Goal: Transaction & Acquisition: Purchase product/service

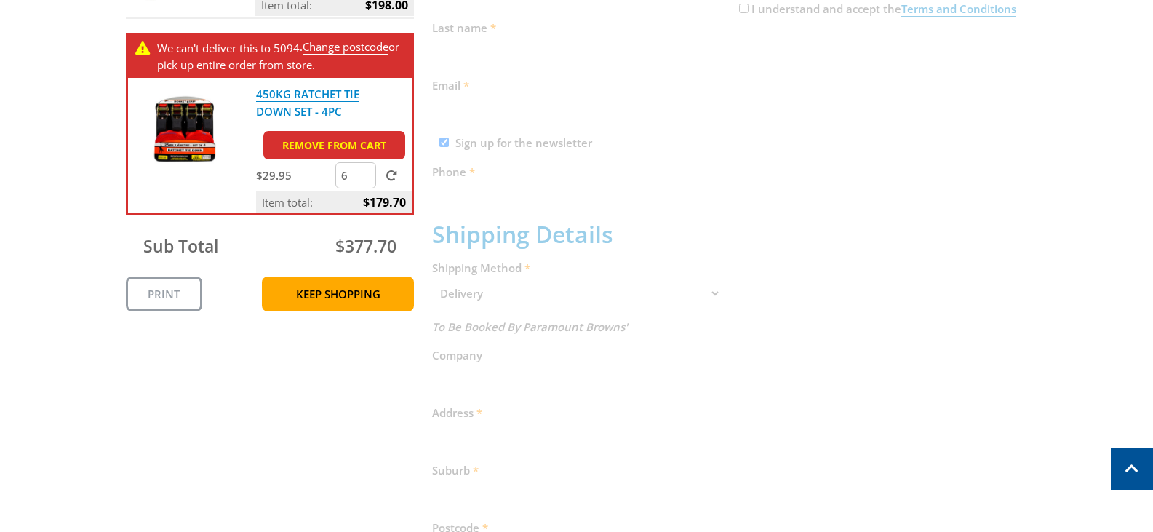
scroll to position [436, 0]
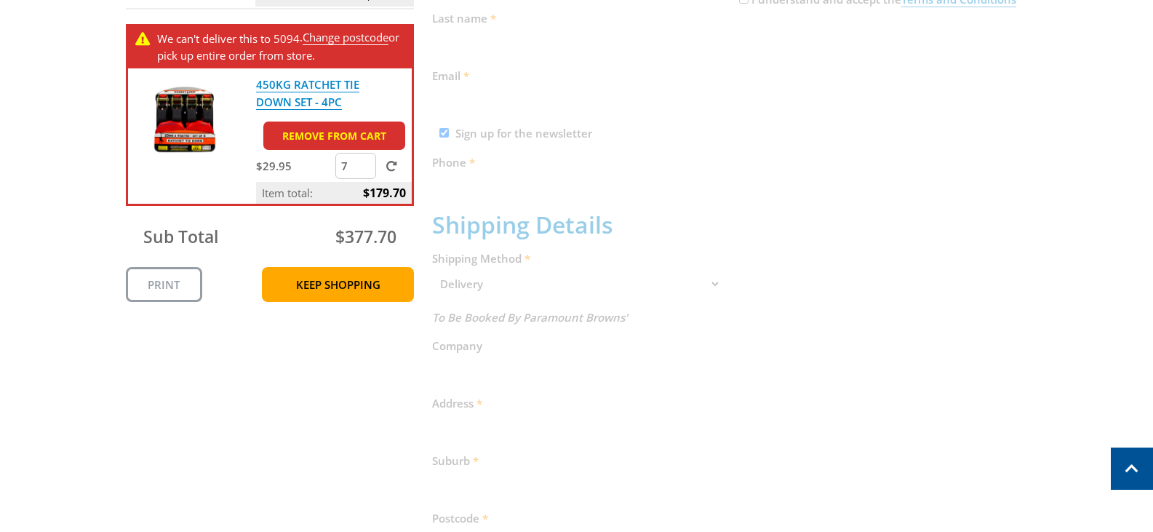
click at [364, 159] on input "7" at bounding box center [355, 166] width 41 height 26
click at [364, 159] on input "8" at bounding box center [355, 166] width 41 height 26
click at [364, 169] on input "7" at bounding box center [355, 166] width 41 height 26
click at [364, 169] on input "6" at bounding box center [355, 166] width 41 height 26
click at [364, 169] on input "5" at bounding box center [355, 166] width 41 height 26
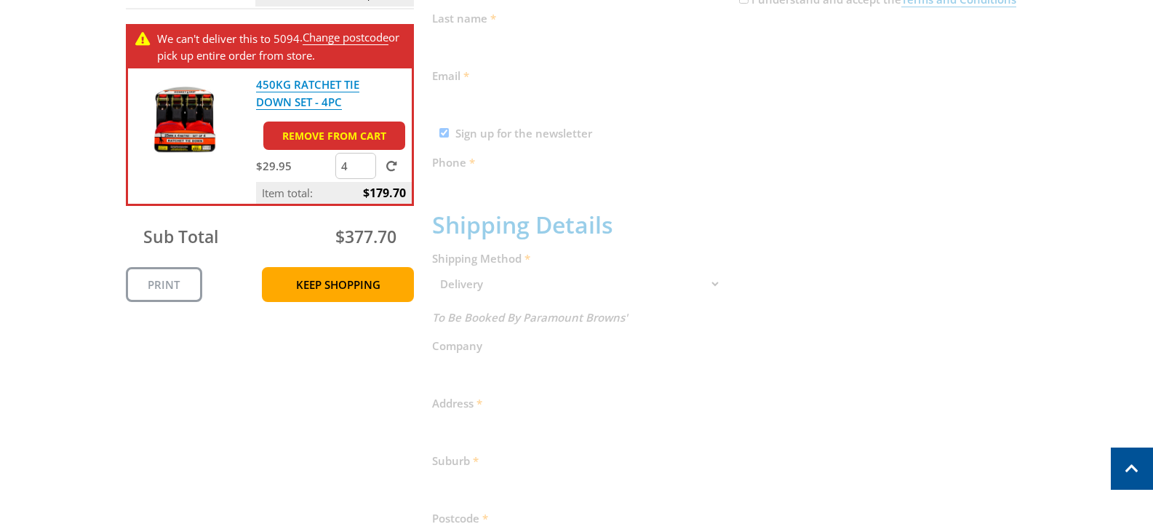
type input "4"
click at [364, 169] on input "4" at bounding box center [355, 166] width 41 height 26
click at [392, 166] on span at bounding box center [391, 166] width 11 height 11
click at [0, 0] on input "submit" at bounding box center [0, 0] width 0 height 0
click at [375, 127] on link "Remove from cart" at bounding box center [334, 135] width 142 height 28
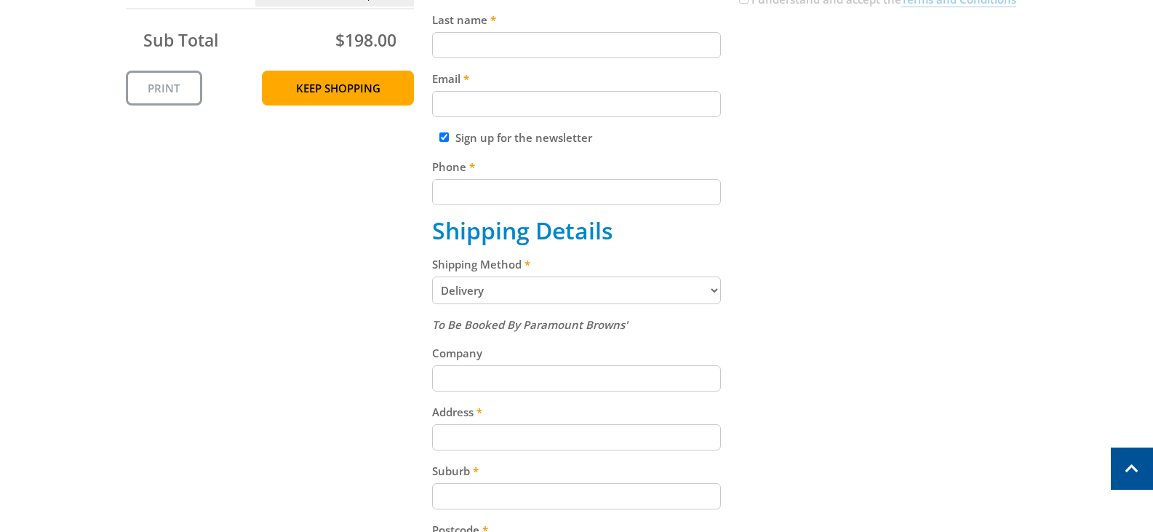
scroll to position [0, 0]
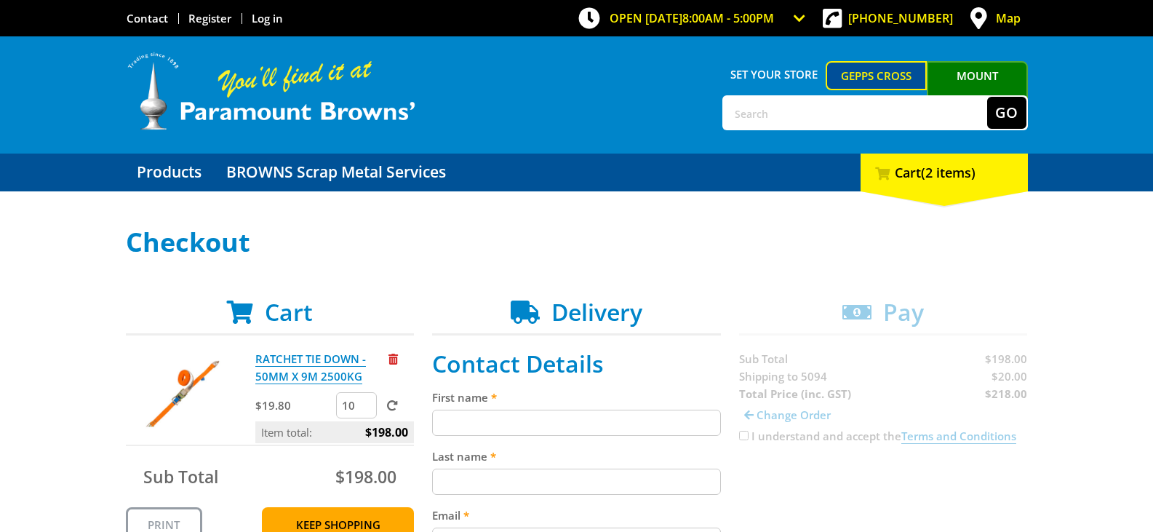
click at [500, 413] on input "First name" at bounding box center [576, 422] width 289 height 26
type input "d"
type input "[PERSON_NAME]"
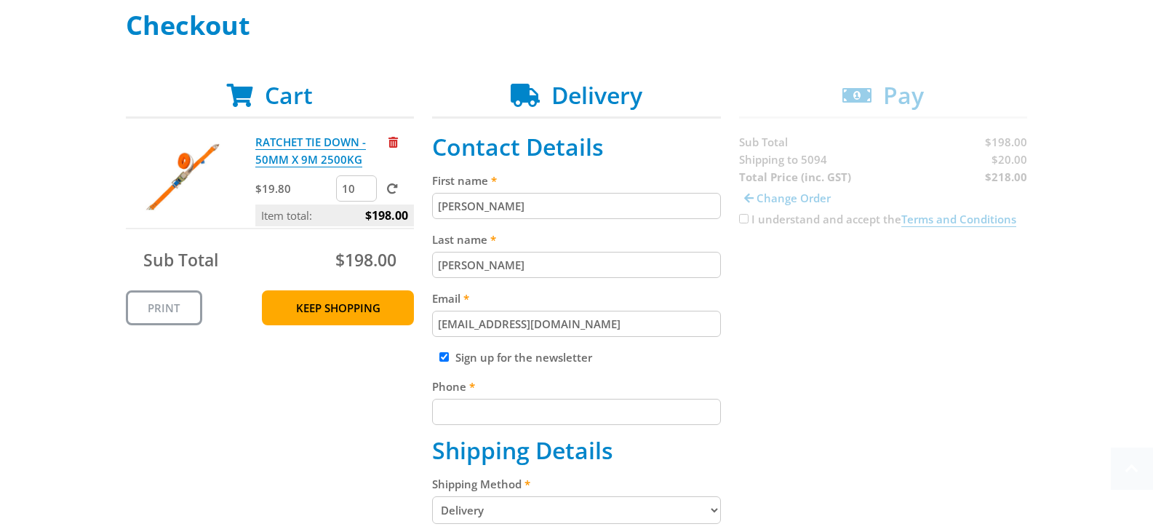
scroll to position [240, 0]
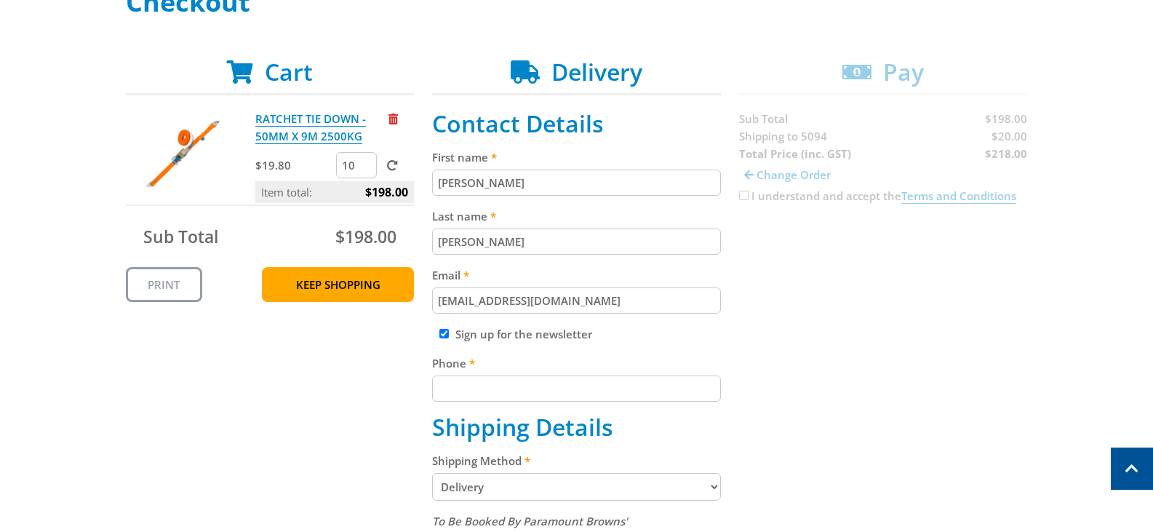
type input "[EMAIL_ADDRESS][DOMAIN_NAME]"
click at [444, 328] on div "Sign up for the newsletter" at bounding box center [576, 333] width 289 height 17
click at [446, 333] on input "Sign up for the newsletter" at bounding box center [443, 333] width 9 height 9
checkbox input "false"
click at [457, 385] on input "Phone" at bounding box center [576, 388] width 289 height 26
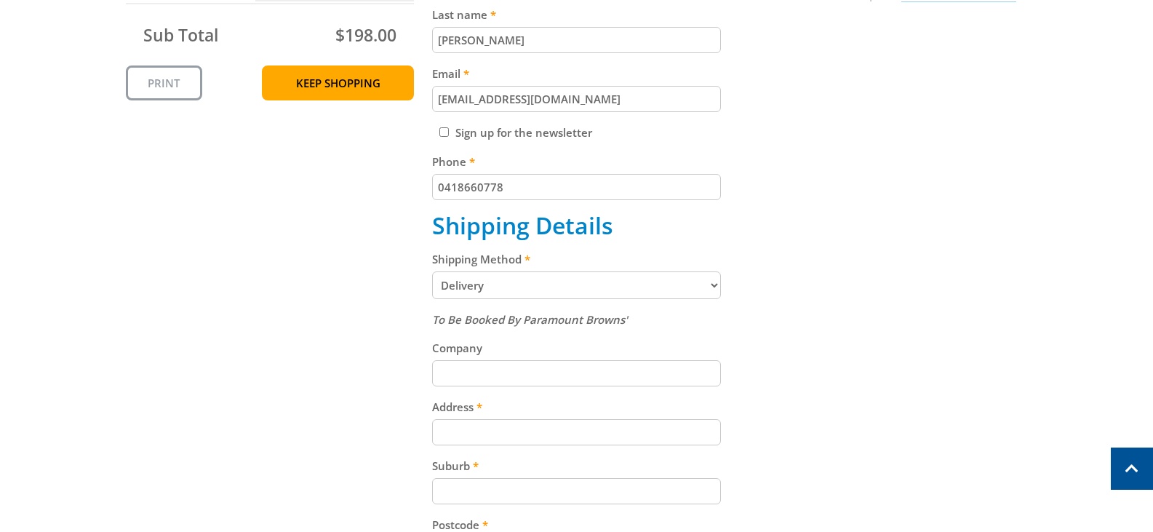
scroll to position [531, 0]
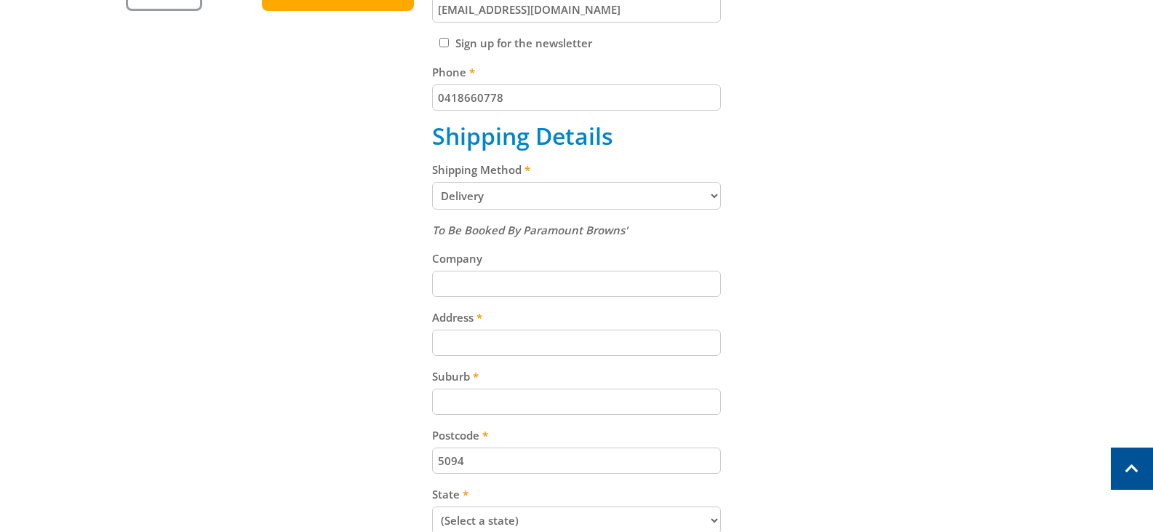
type input "0418660778"
click at [475, 284] on input "Company" at bounding box center [576, 284] width 289 height 26
type input "United Rentals"
click at [592, 348] on input "Address" at bounding box center [576, 342] width 289 height 26
type input "[STREET_ADDRESS][PERSON_NAME]"
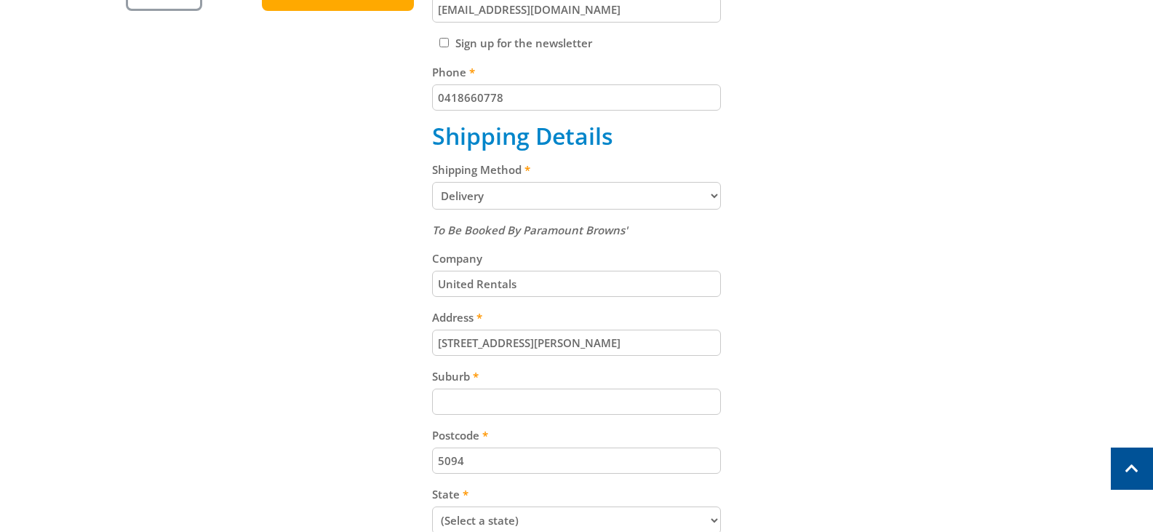
click at [515, 397] on input "Suburb" at bounding box center [576, 401] width 289 height 26
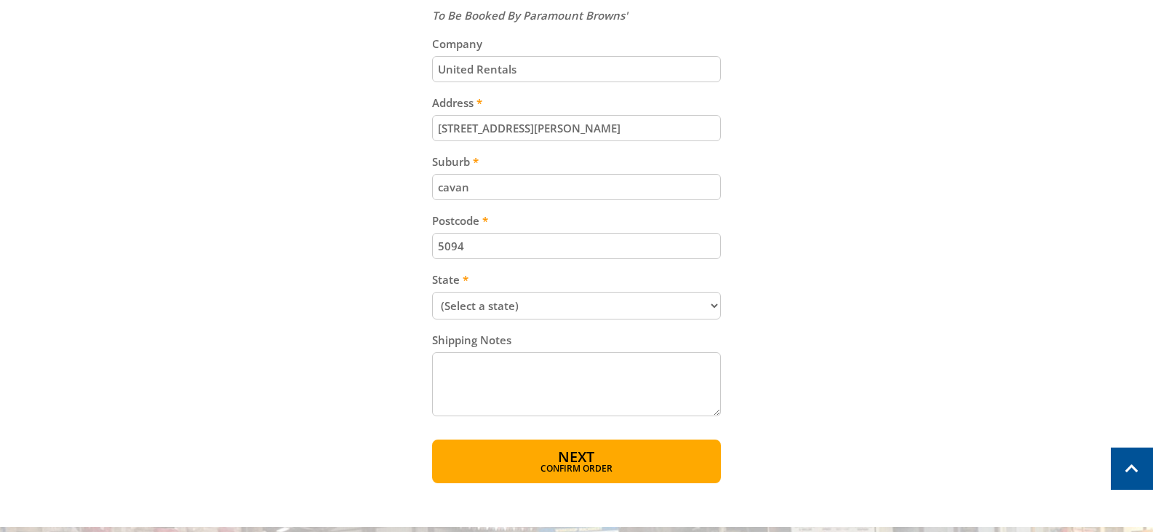
scroll to position [749, 0]
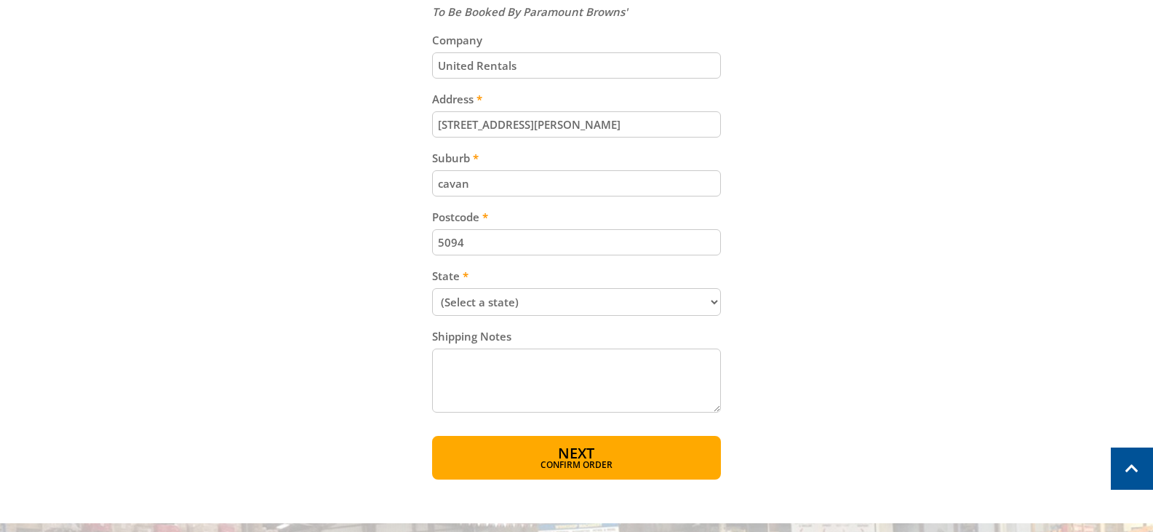
type input "cavan"
click at [708, 307] on select "(Select a state) [GEOGRAPHIC_DATA] [GEOGRAPHIC_DATA] [GEOGRAPHIC_DATA] [GEOGRAP…" at bounding box center [576, 302] width 289 height 28
select select "SA"
click at [432, 288] on select "(Select a state) [GEOGRAPHIC_DATA] [GEOGRAPHIC_DATA] [GEOGRAPHIC_DATA] [GEOGRAP…" at bounding box center [576, 302] width 289 height 28
click at [480, 374] on textarea "Shipping Notes" at bounding box center [576, 380] width 289 height 64
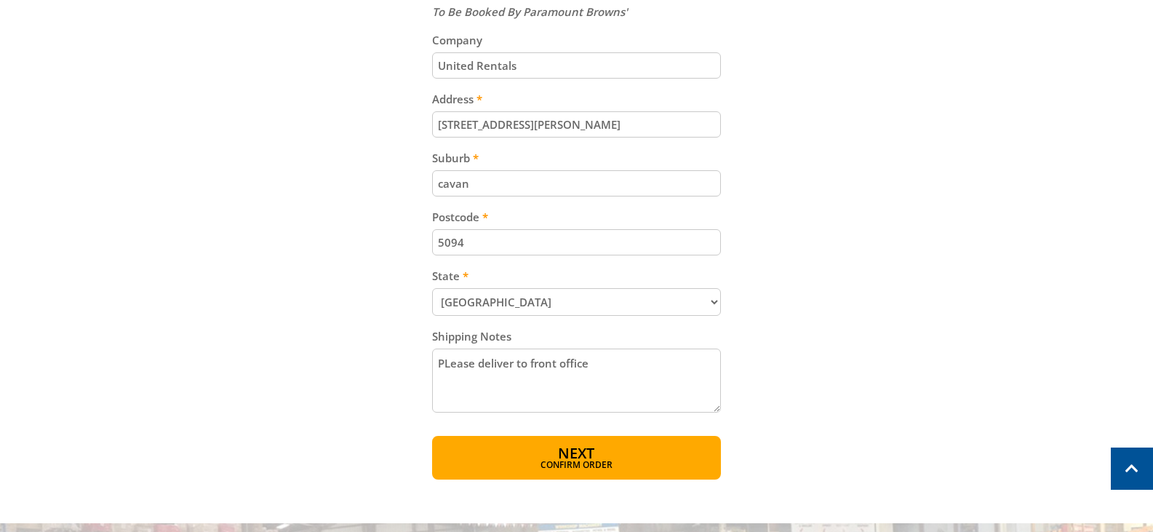
click at [451, 361] on textarea "PLease deliver to front office" at bounding box center [576, 380] width 289 height 64
drag, startPoint x: 563, startPoint y: 386, endPoint x: 583, endPoint y: 390, distance: 20.8
type textarea "Please deliver to front office"
drag, startPoint x: 583, startPoint y: 390, endPoint x: 778, endPoint y: 388, distance: 194.9
click at [778, 388] on div "Cart RATCHET TIE DOWN - 50MM X 9M 2500KG $19.80 10 Item total: $198.00 Sub Tota…" at bounding box center [577, 14] width 902 height 930
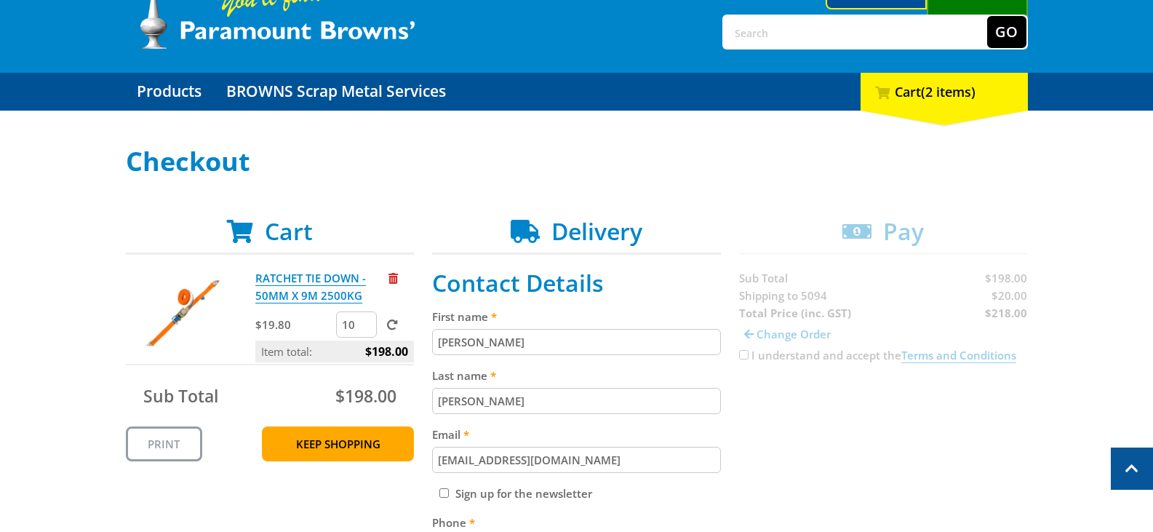
scroll to position [22, 0]
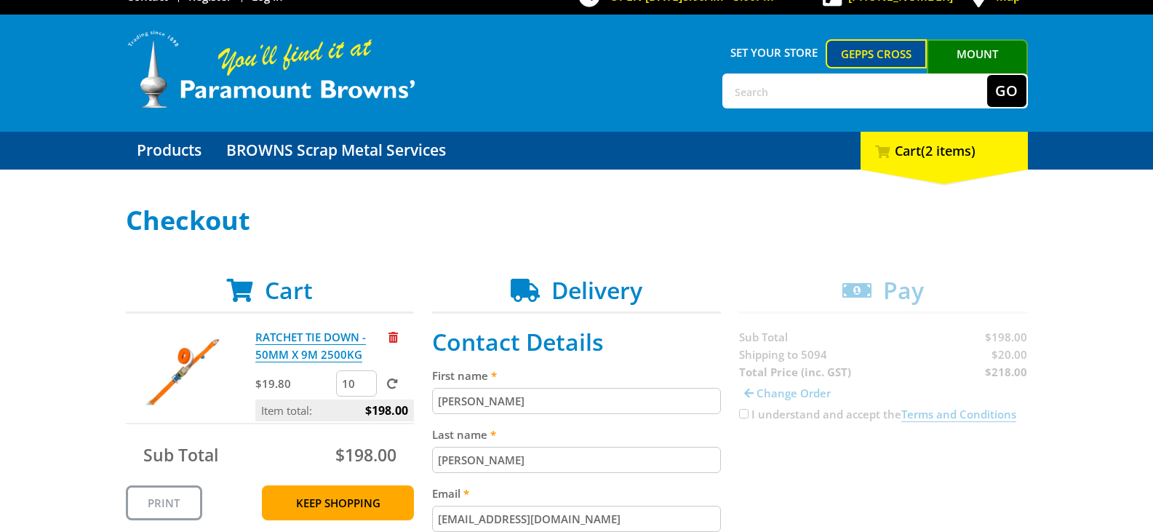
click at [354, 383] on input "10" at bounding box center [356, 383] width 41 height 26
type input "15"
click at [398, 381] on span at bounding box center [392, 383] width 11 height 11
click at [0, 0] on input "submit" at bounding box center [0, 0] width 0 height 0
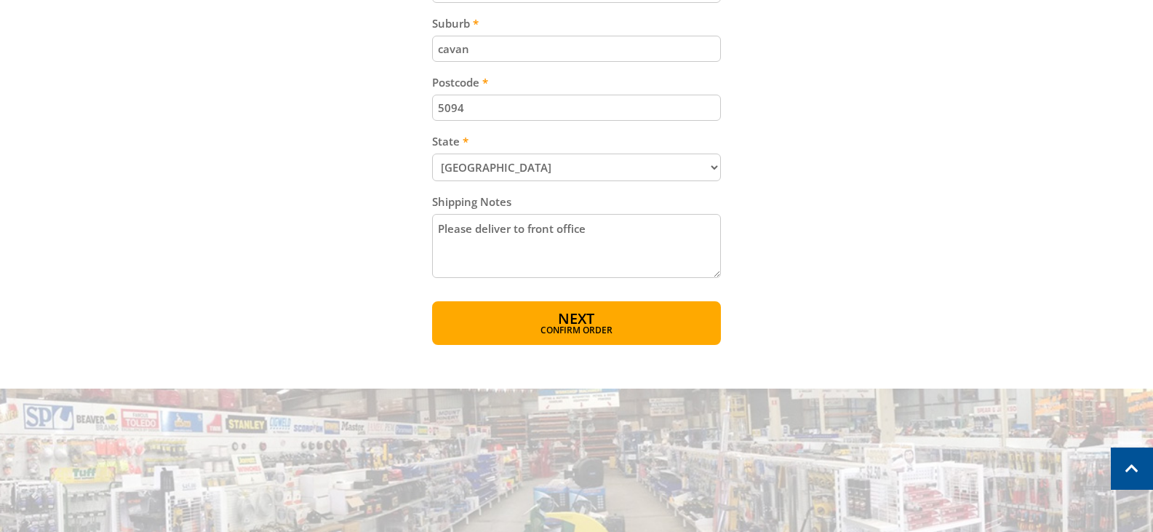
scroll to position [894, 0]
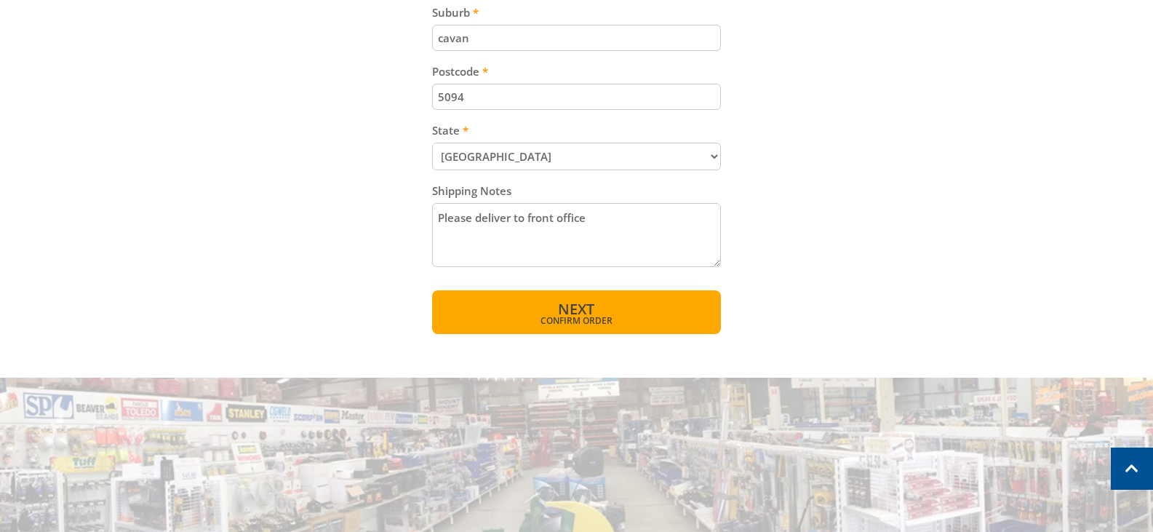
click at [603, 313] on button "Next Confirm order" at bounding box center [576, 312] width 289 height 44
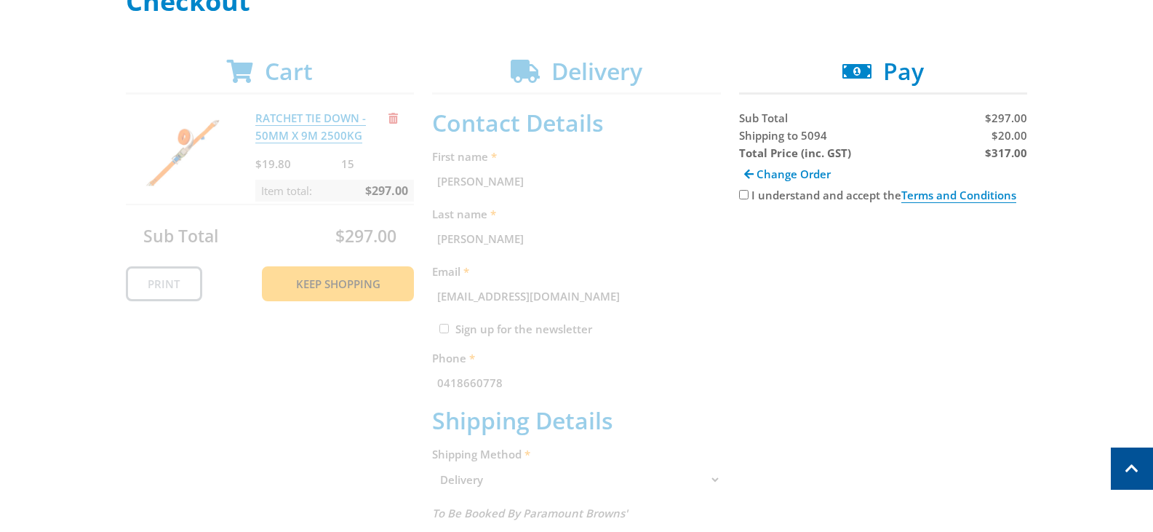
scroll to position [80, 0]
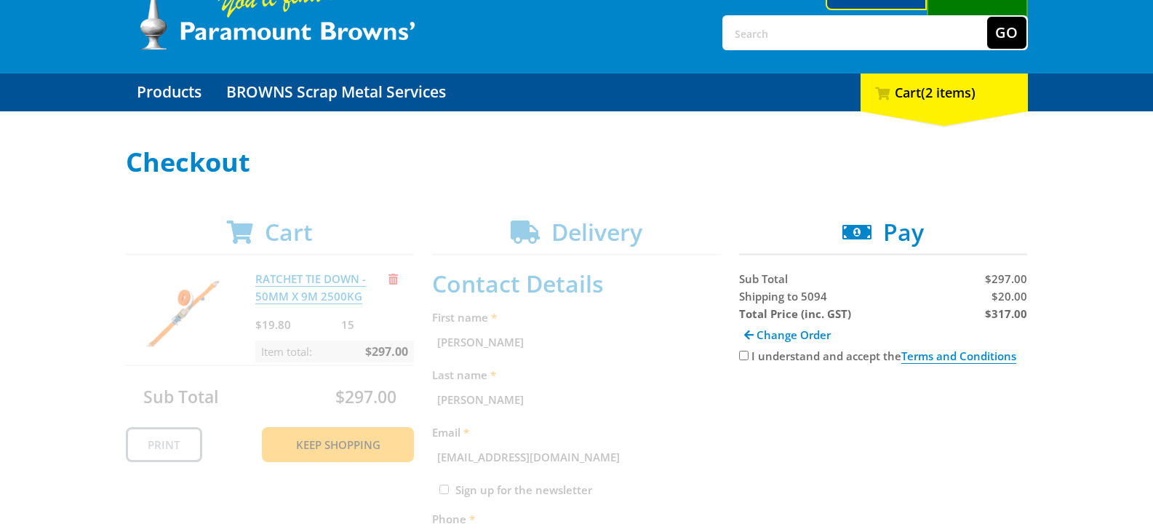
click at [740, 356] on input "I understand and accept the Terms and Conditions" at bounding box center [743, 354] width 9 height 9
checkbox input "true"
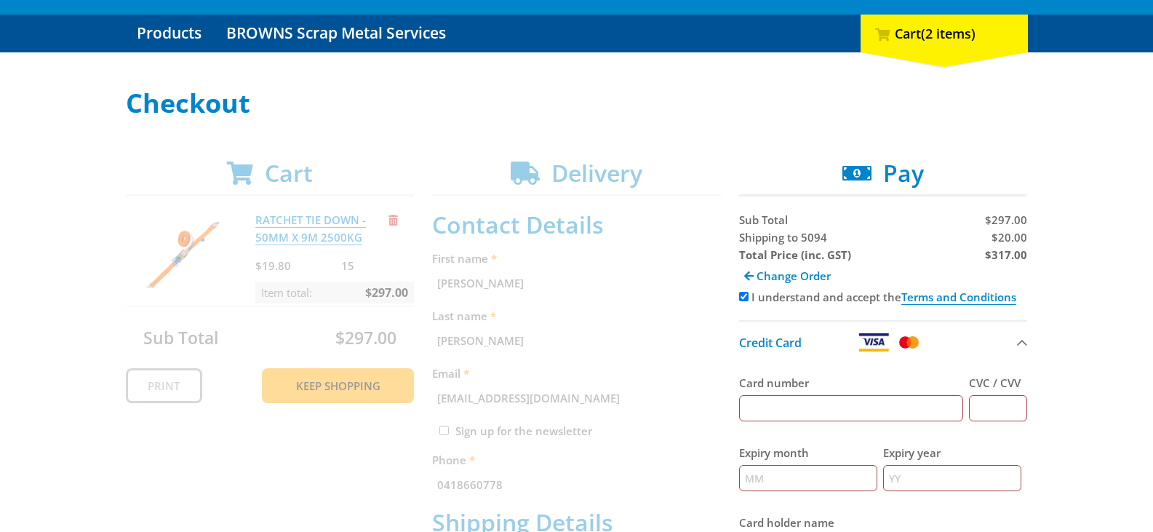
scroll to position [225, 0]
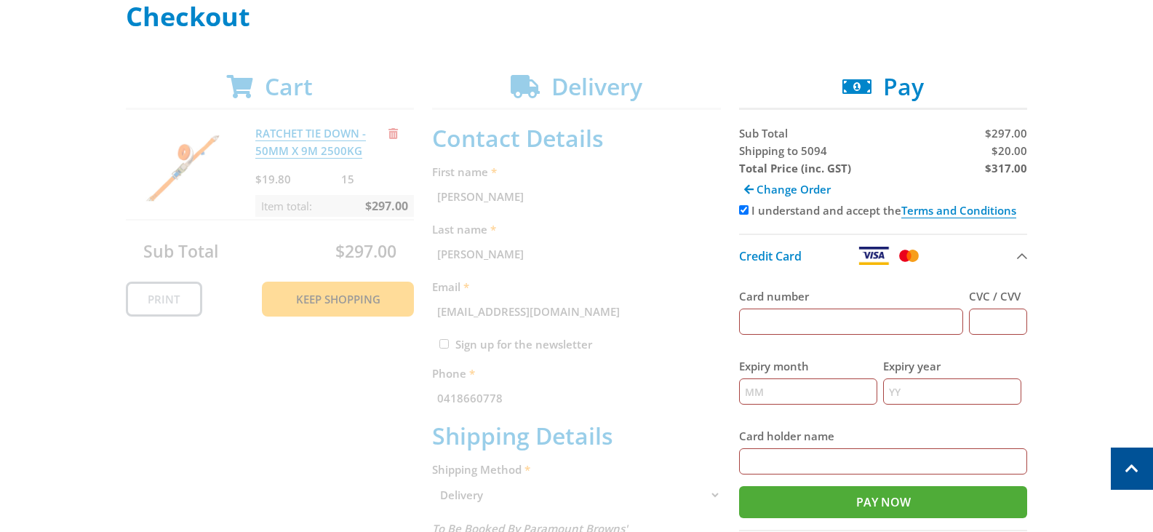
click at [846, 316] on input "Card number" at bounding box center [851, 321] width 225 height 26
type input "[CREDIT_CARD_NUMBER]"
type input "765"
type input "04"
type input "28"
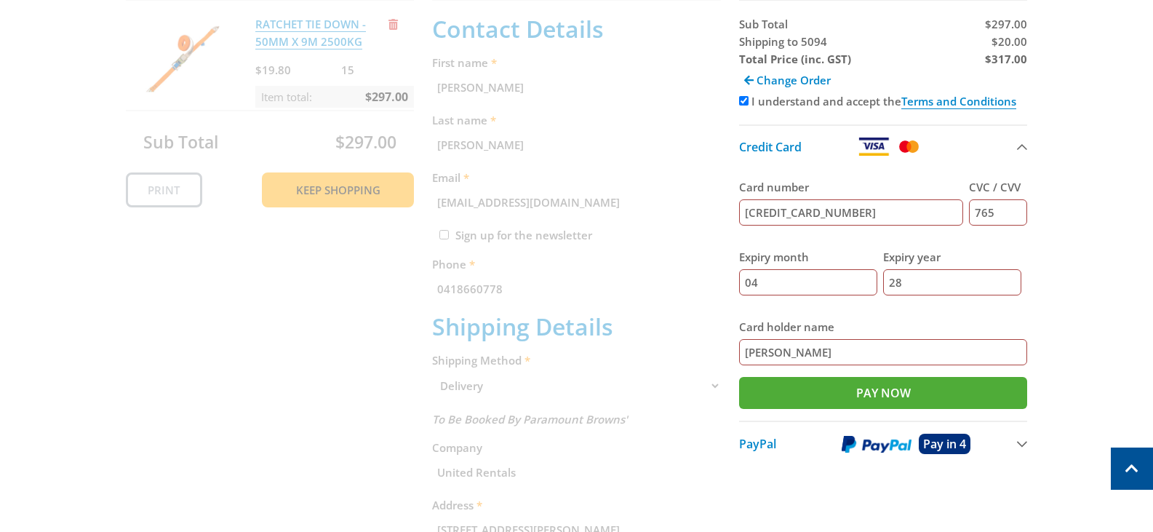
scroll to position [371, 0]
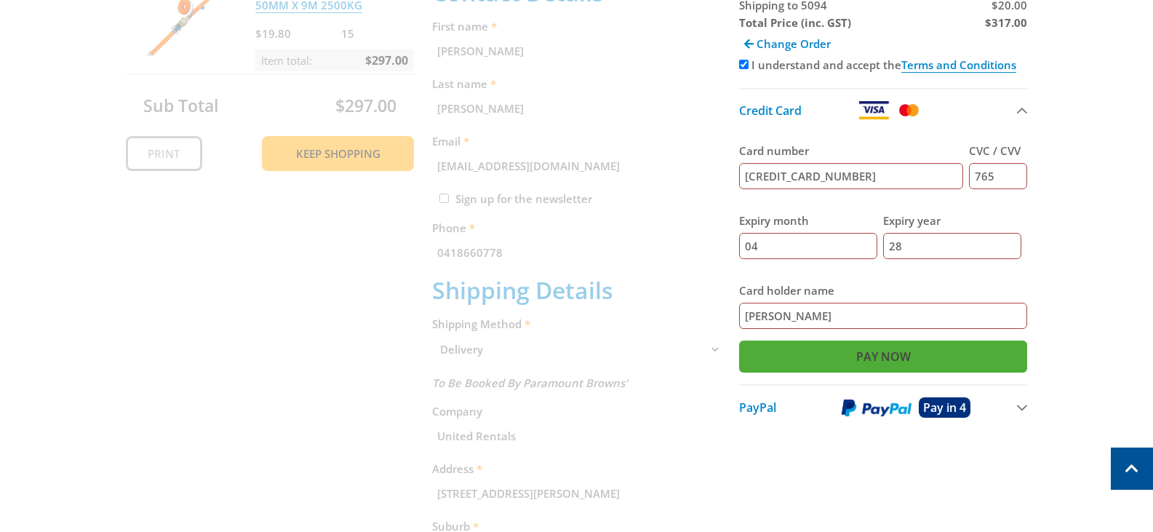
type input "[PERSON_NAME]"
click at [929, 350] on input "Pay Now" at bounding box center [883, 356] width 289 height 32
type input "Paying..."
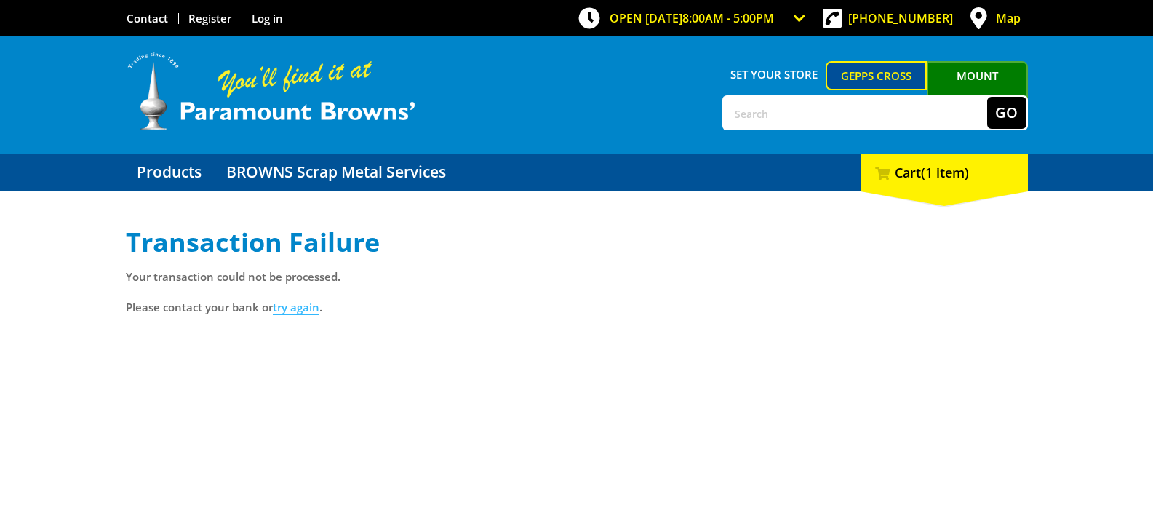
click at [311, 310] on link "try again" at bounding box center [296, 307] width 47 height 15
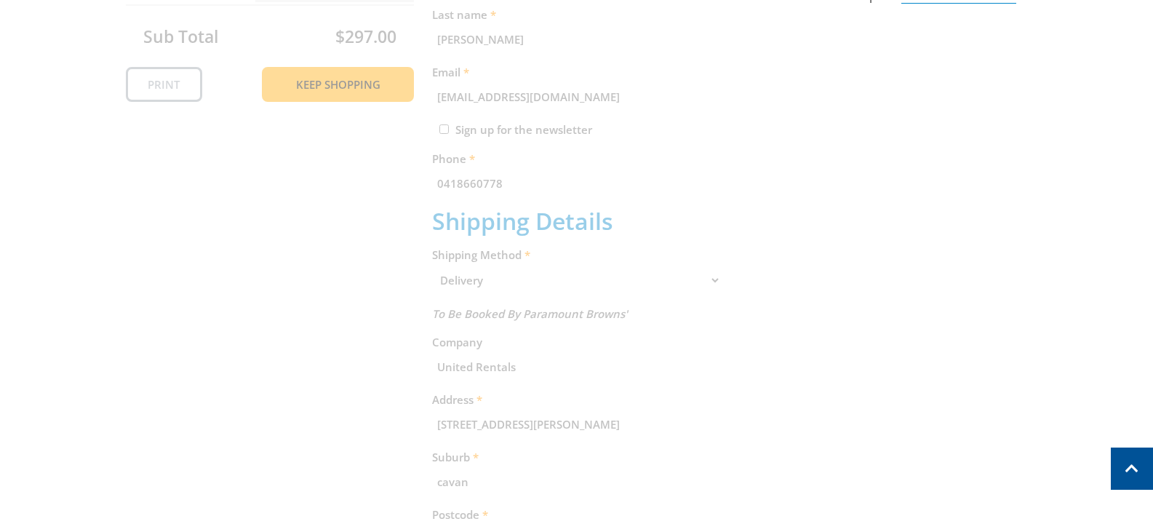
scroll to position [218, 0]
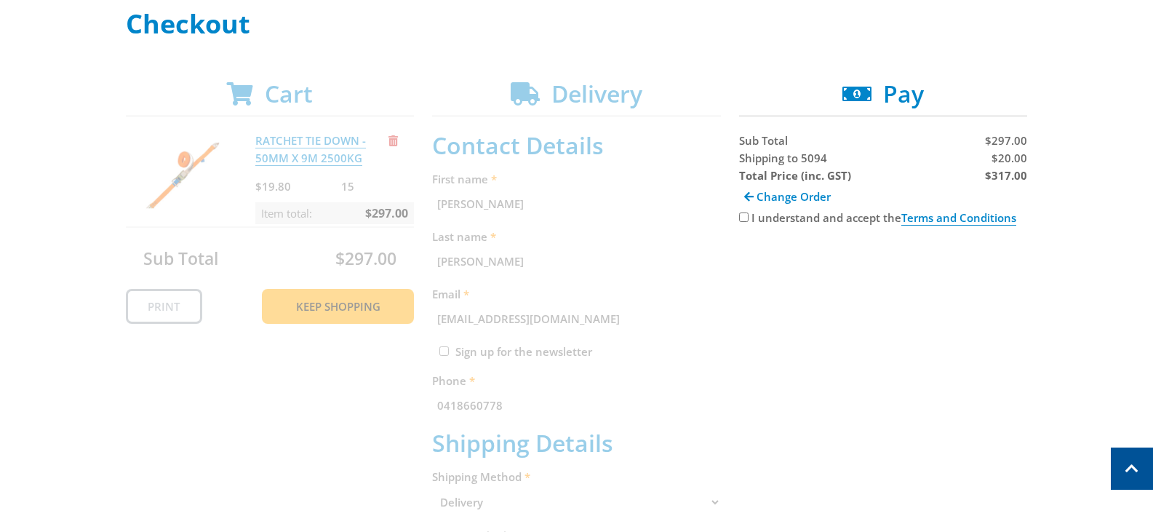
click at [741, 219] on input "I understand and accept the Terms and Conditions" at bounding box center [743, 216] width 9 height 9
checkbox input "true"
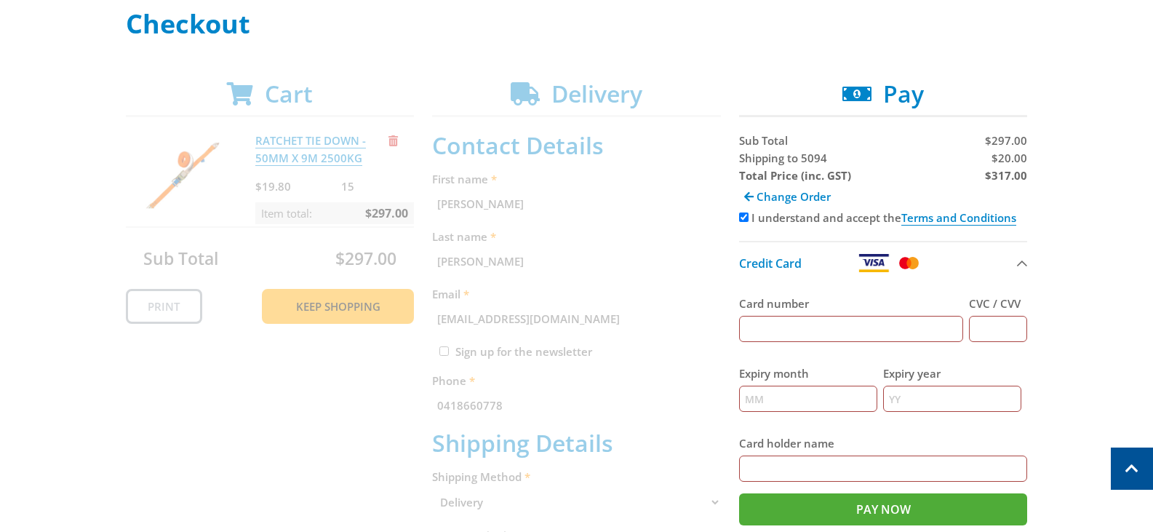
click at [809, 330] on input "Card number" at bounding box center [851, 329] width 225 height 26
type input "[CREDIT_CARD_NUMBER]"
type input "765"
drag, startPoint x: 804, startPoint y: 404, endPoint x: 810, endPoint y: 407, distance: 7.5
click at [804, 404] on input "Expiry month" at bounding box center [808, 398] width 138 height 26
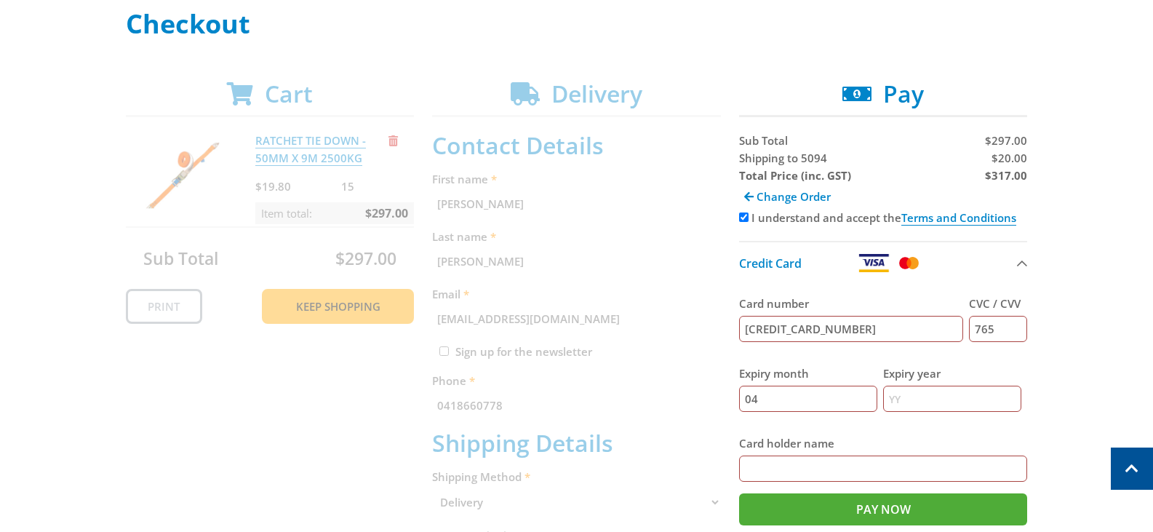
type input "04"
type input "28"
click at [789, 468] on input "Card holder name" at bounding box center [883, 468] width 289 height 26
type input "[PERSON_NAME]"
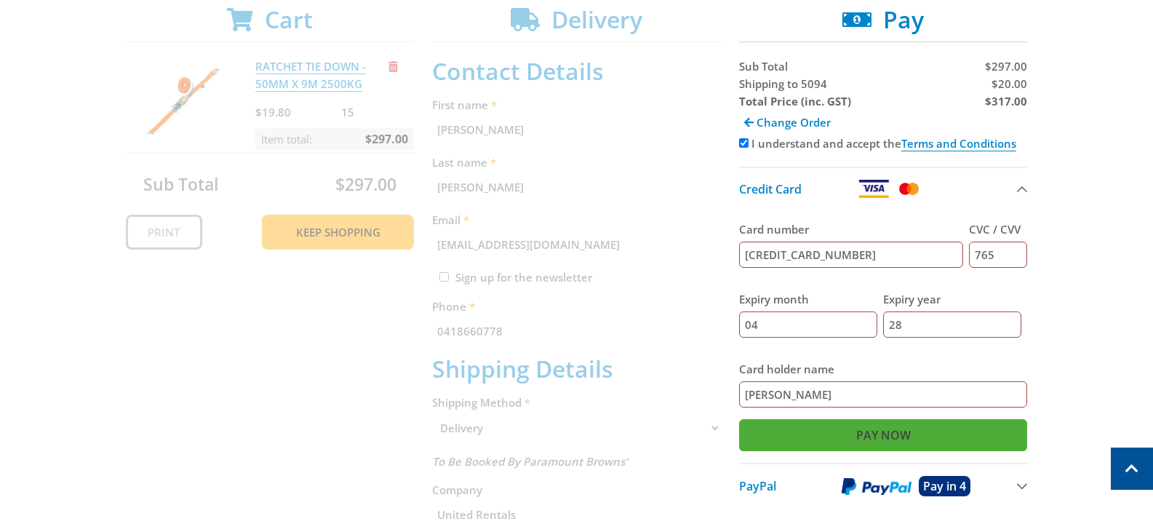
scroll to position [291, 0]
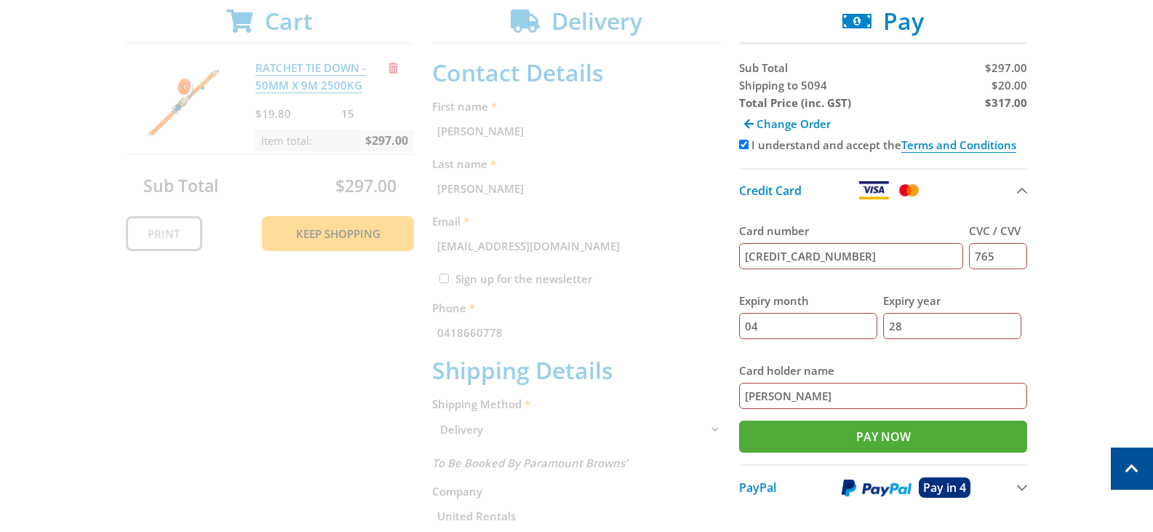
click at [1017, 186] on button "Credit Card" at bounding box center [883, 189] width 289 height 43
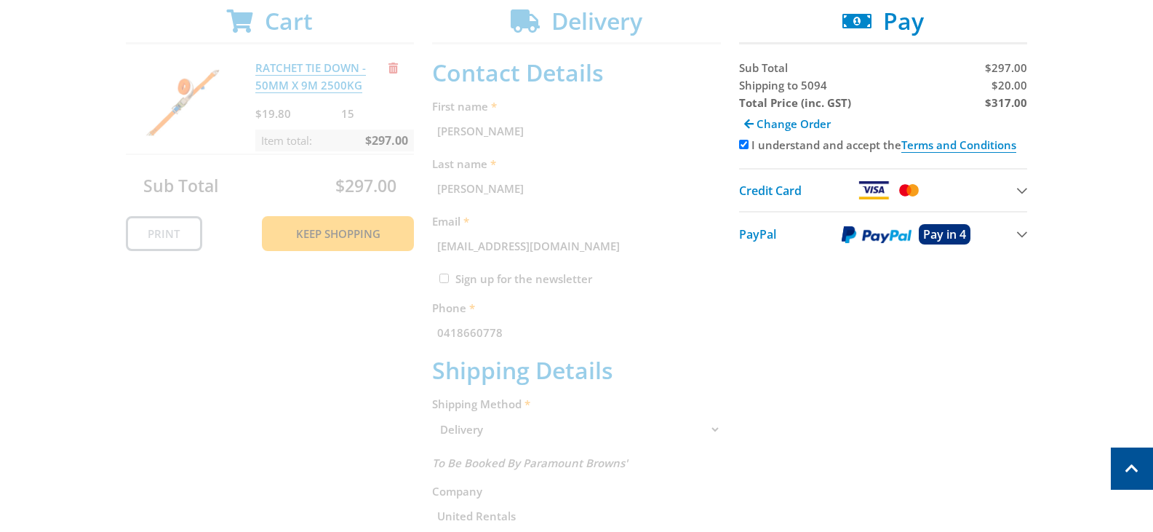
click at [1018, 189] on button "Credit Card" at bounding box center [883, 189] width 289 height 43
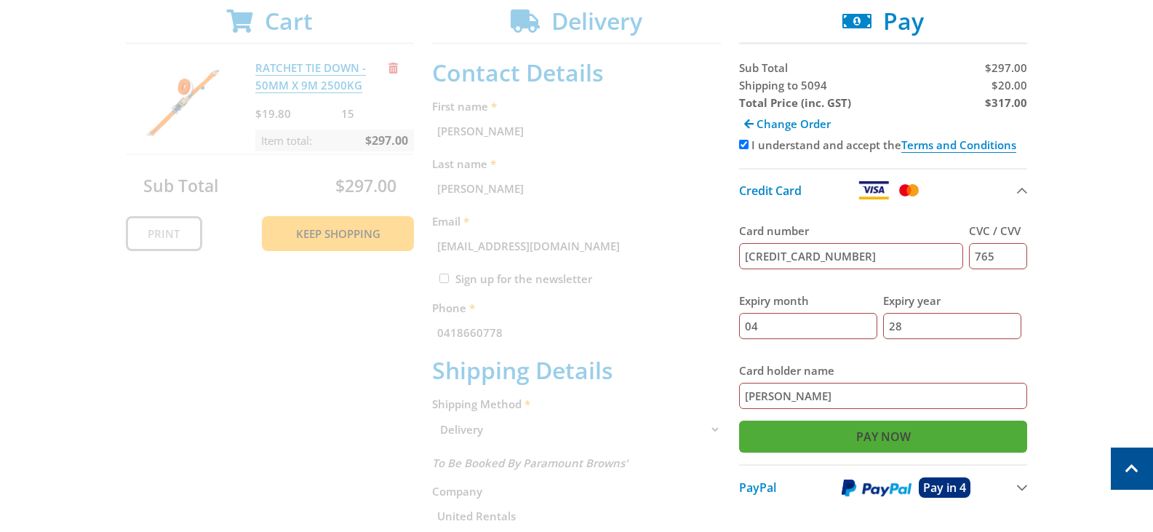
click at [918, 437] on input "Pay Now" at bounding box center [883, 436] width 289 height 32
type input "Paying..."
